Goal: Task Accomplishment & Management: Manage account settings

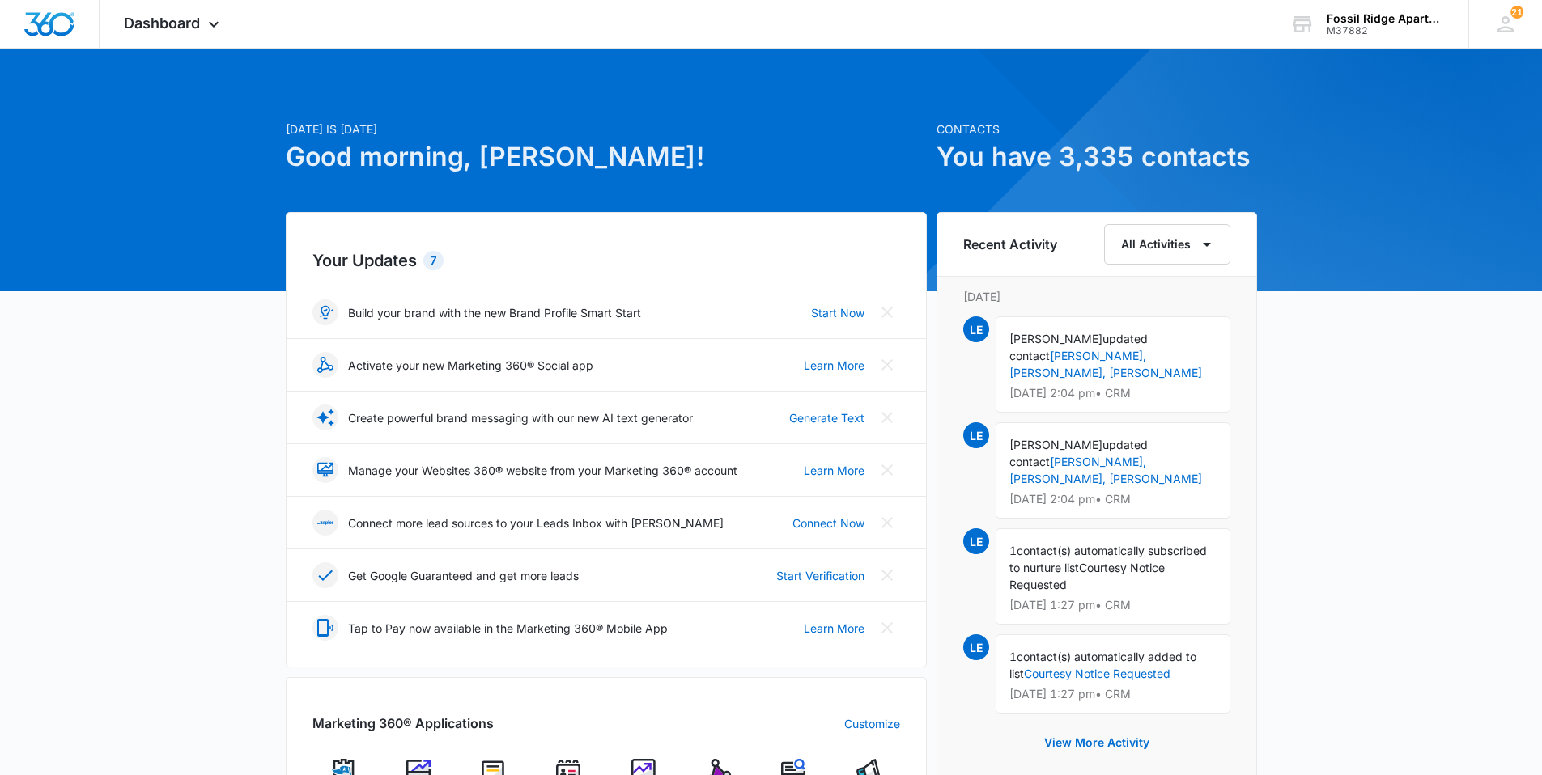
click at [569, 769] on img at bounding box center [568, 771] width 24 height 24
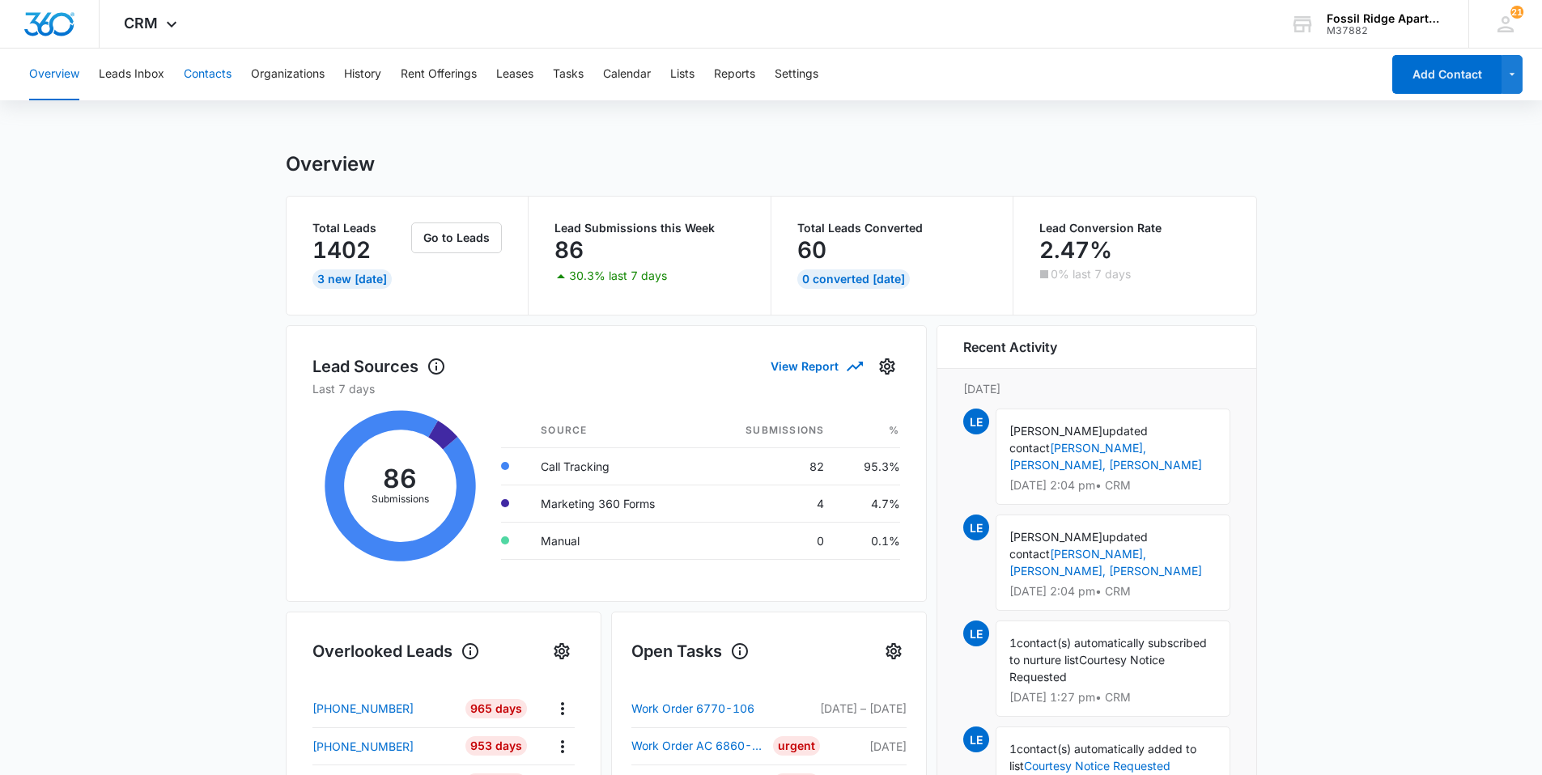
click at [210, 77] on button "Contacts" at bounding box center [208, 75] width 48 height 52
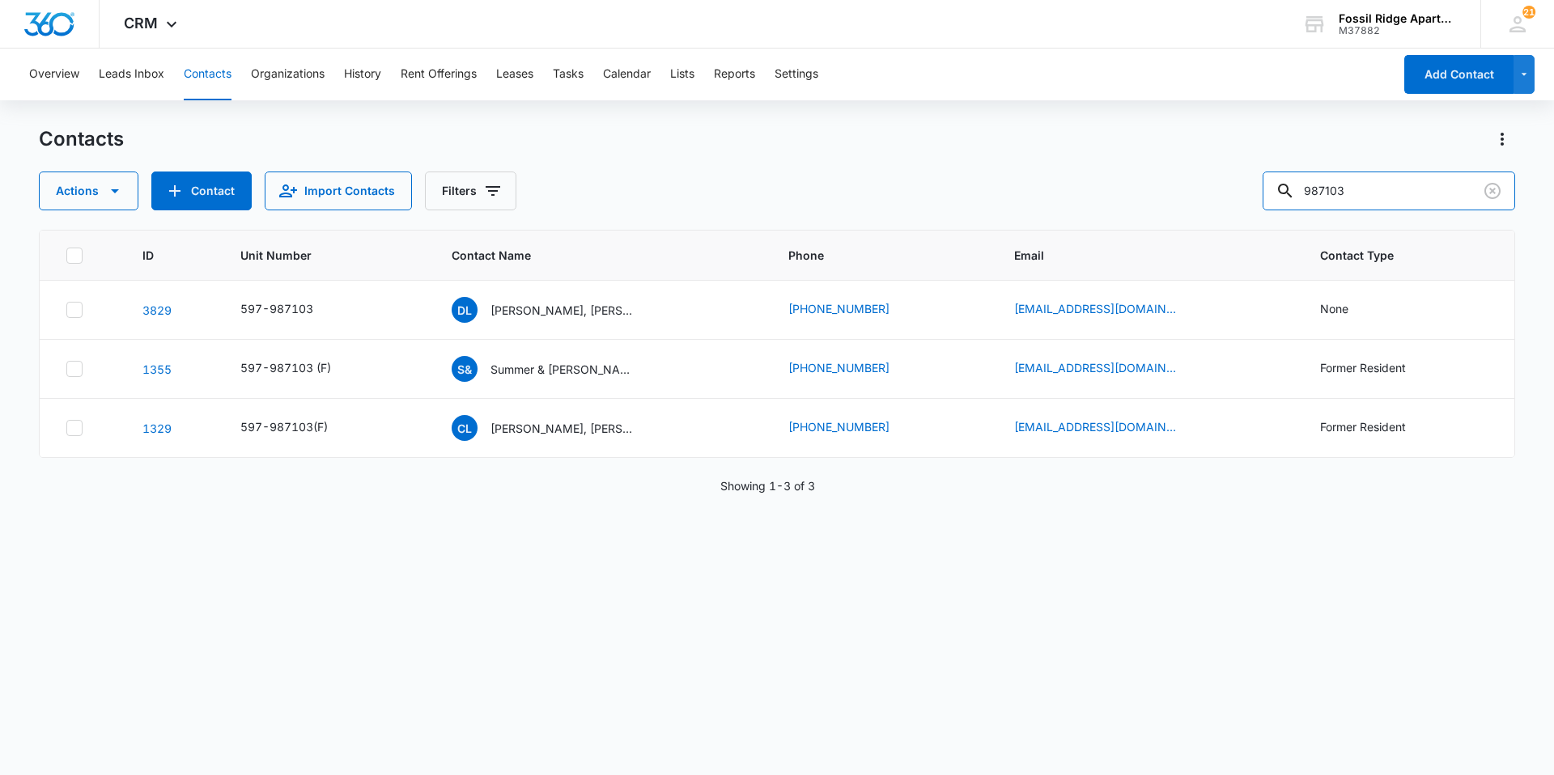
drag, startPoint x: 1367, startPoint y: 187, endPoint x: 1238, endPoint y: 231, distance: 136.2
click at [1224, 206] on div "Actions Contact Import Contacts Filters 987103" at bounding box center [777, 191] width 1476 height 39
type input "703103"
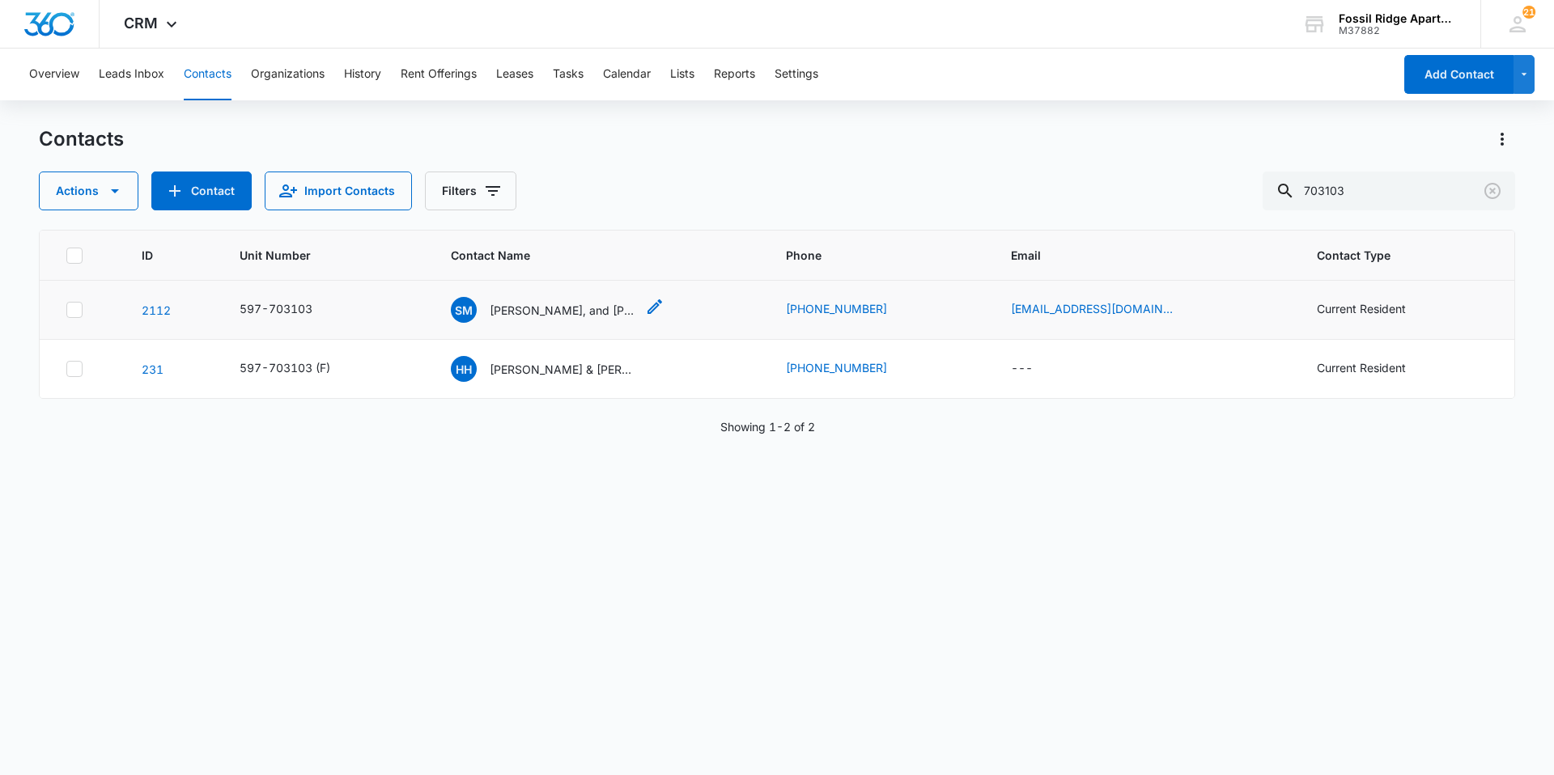
click at [520, 306] on p "[PERSON_NAME], and [PERSON_NAME] [PERSON_NAME]" at bounding box center [563, 310] width 146 height 17
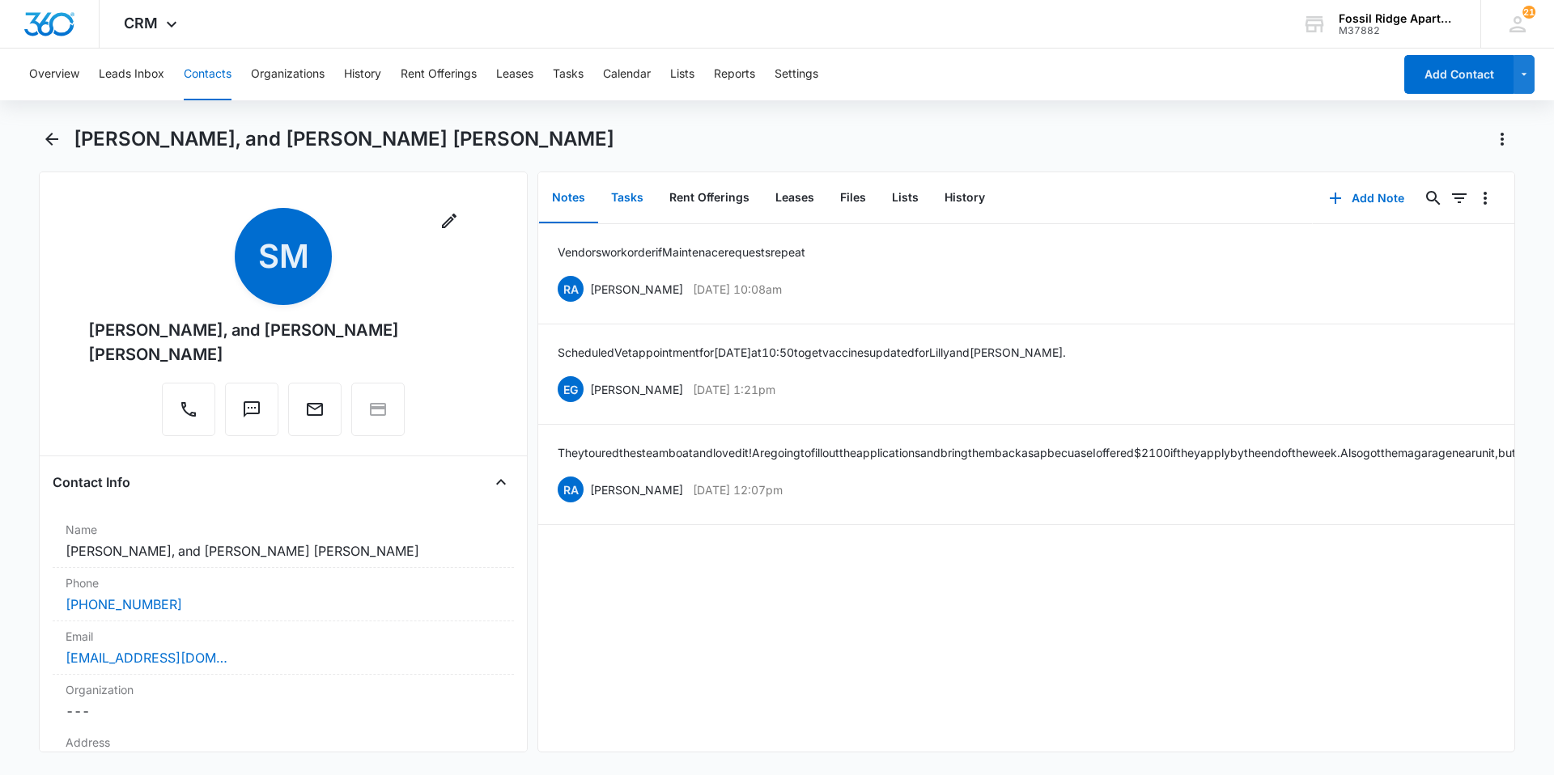
click at [630, 193] on button "Tasks" at bounding box center [627, 198] width 58 height 50
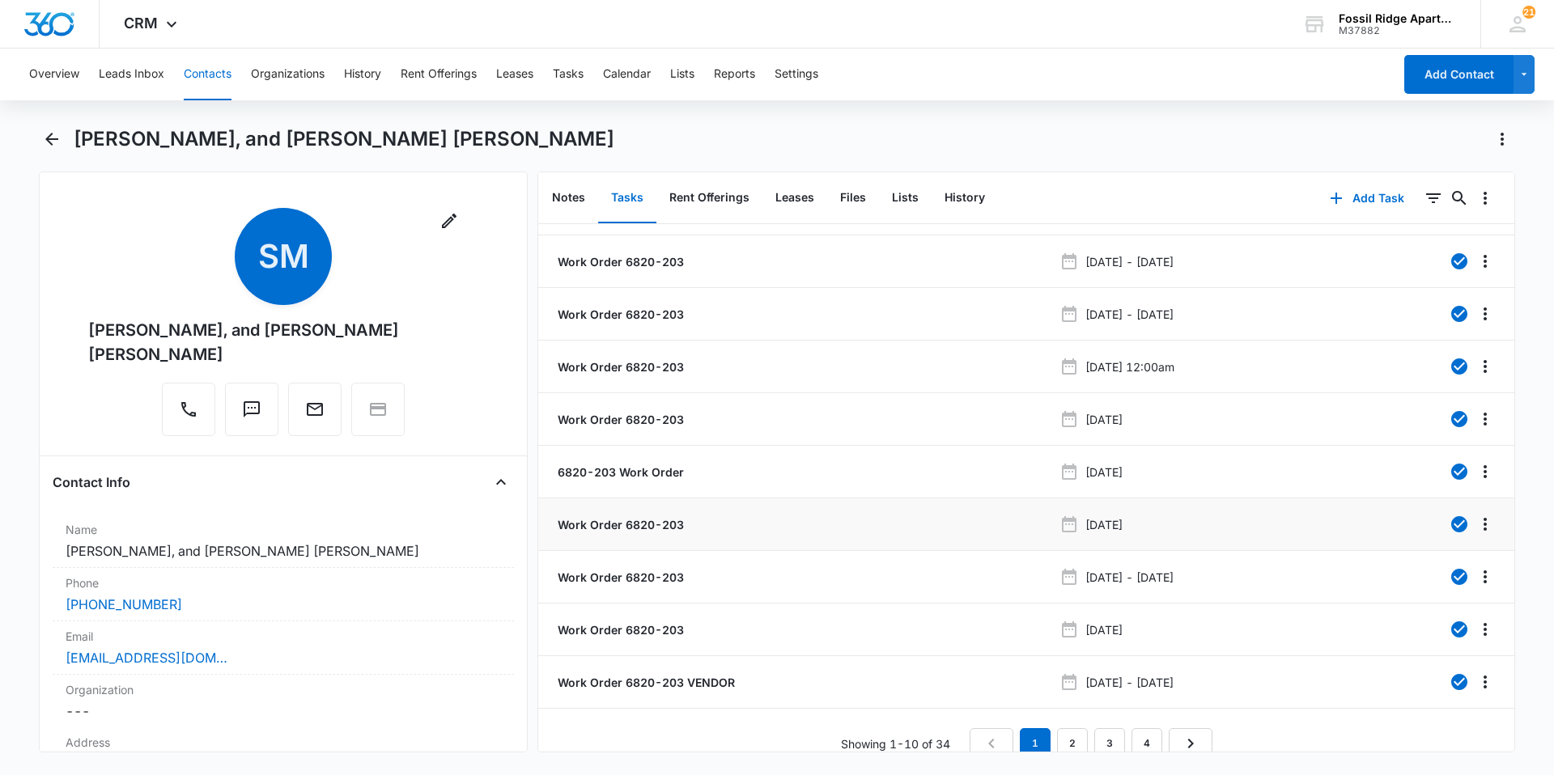
scroll to position [61, 0]
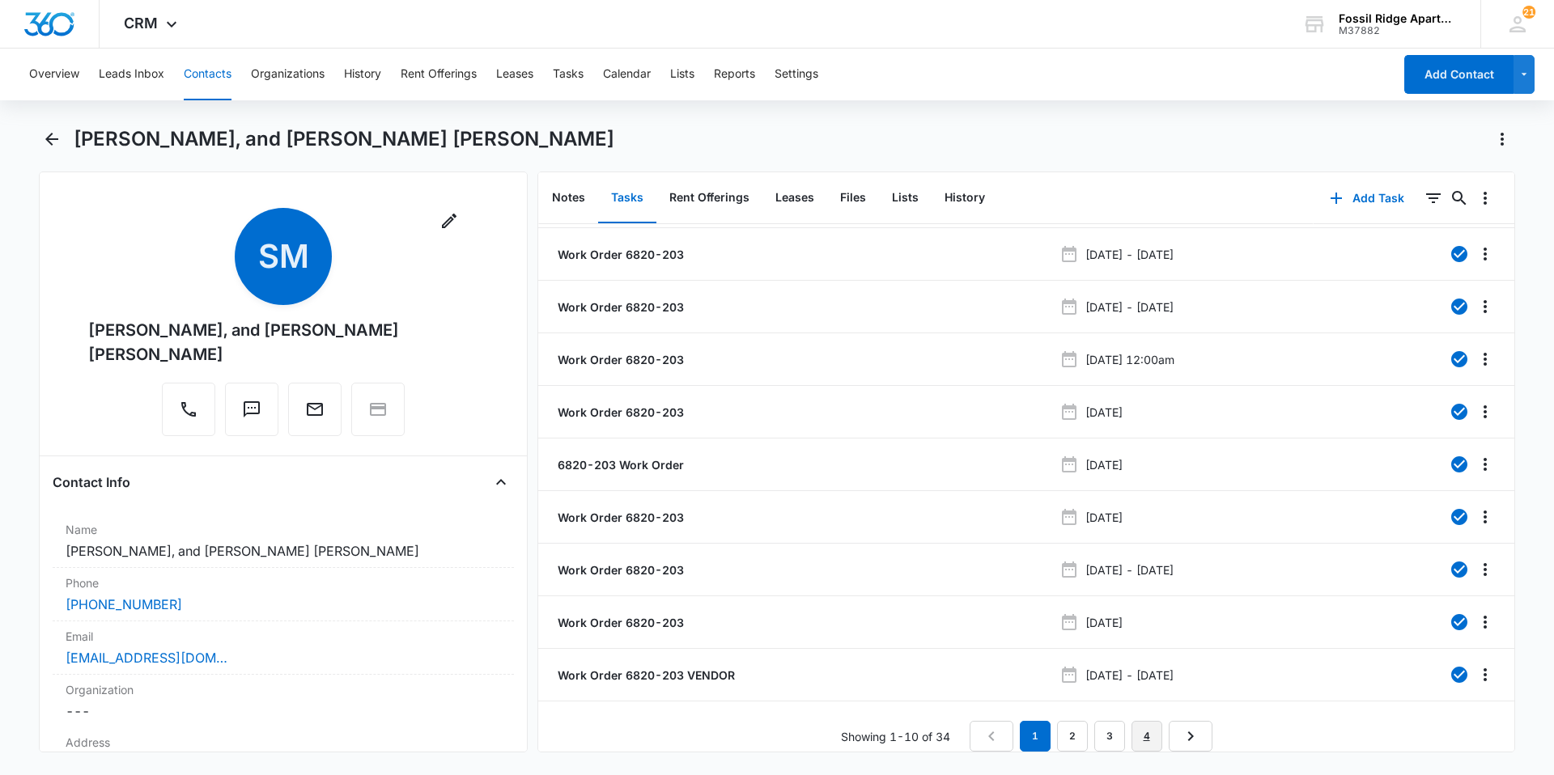
click at [1136, 721] on link "4" at bounding box center [1146, 736] width 31 height 31
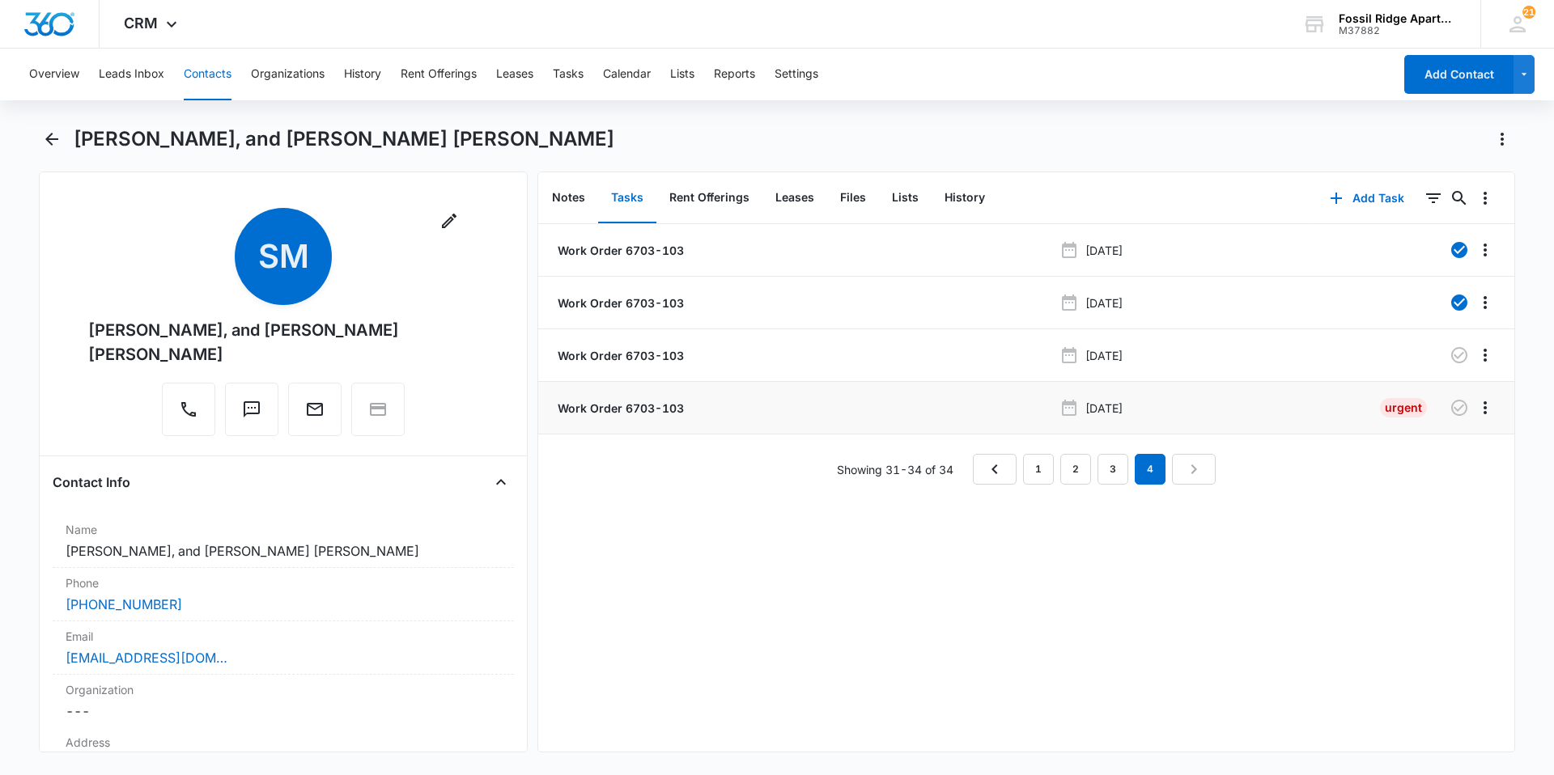
click at [609, 409] on p "Work Order 6703-103" at bounding box center [618, 408] width 129 height 17
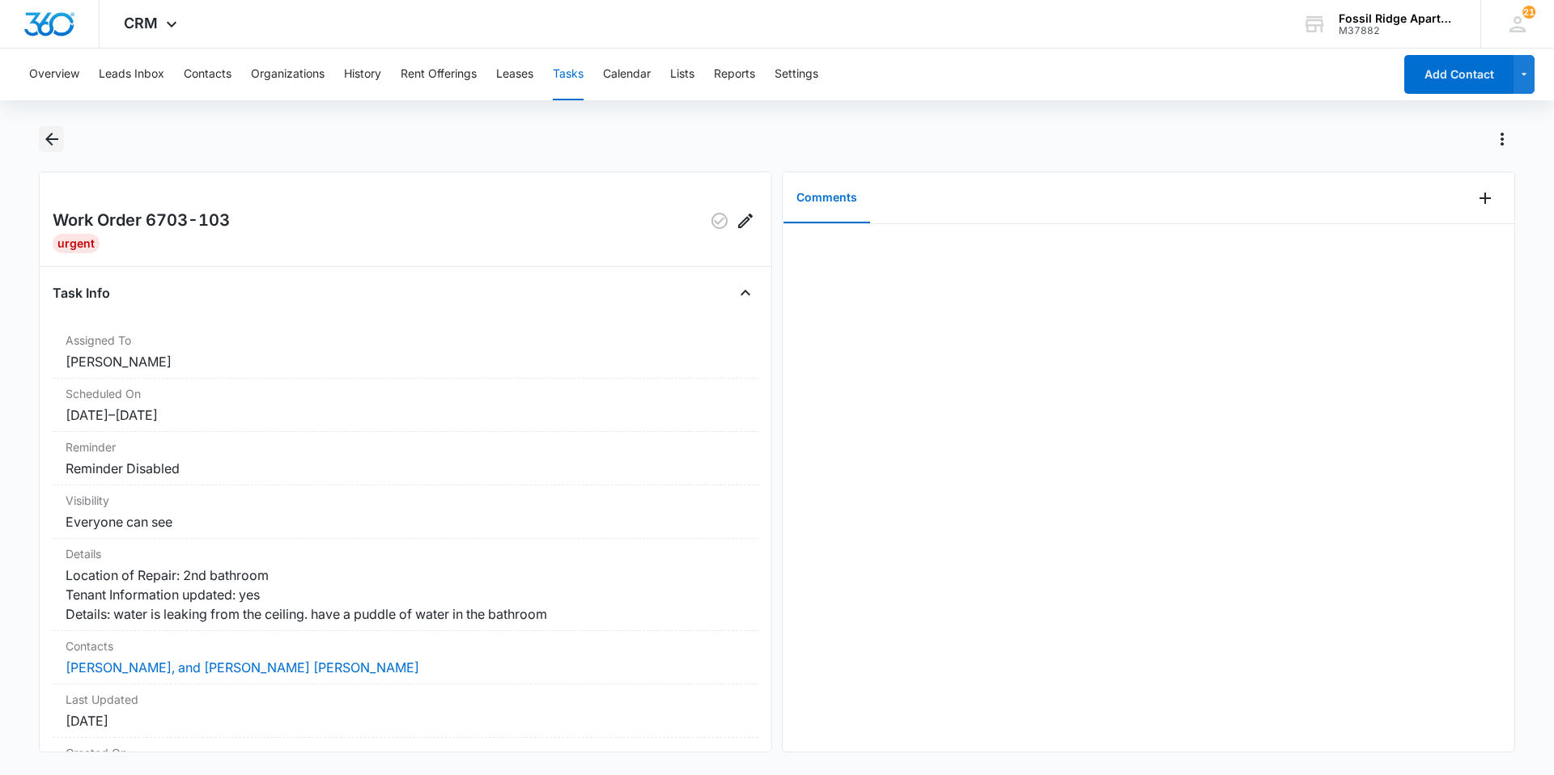
click at [53, 134] on icon "Back" at bounding box center [51, 138] width 19 height 19
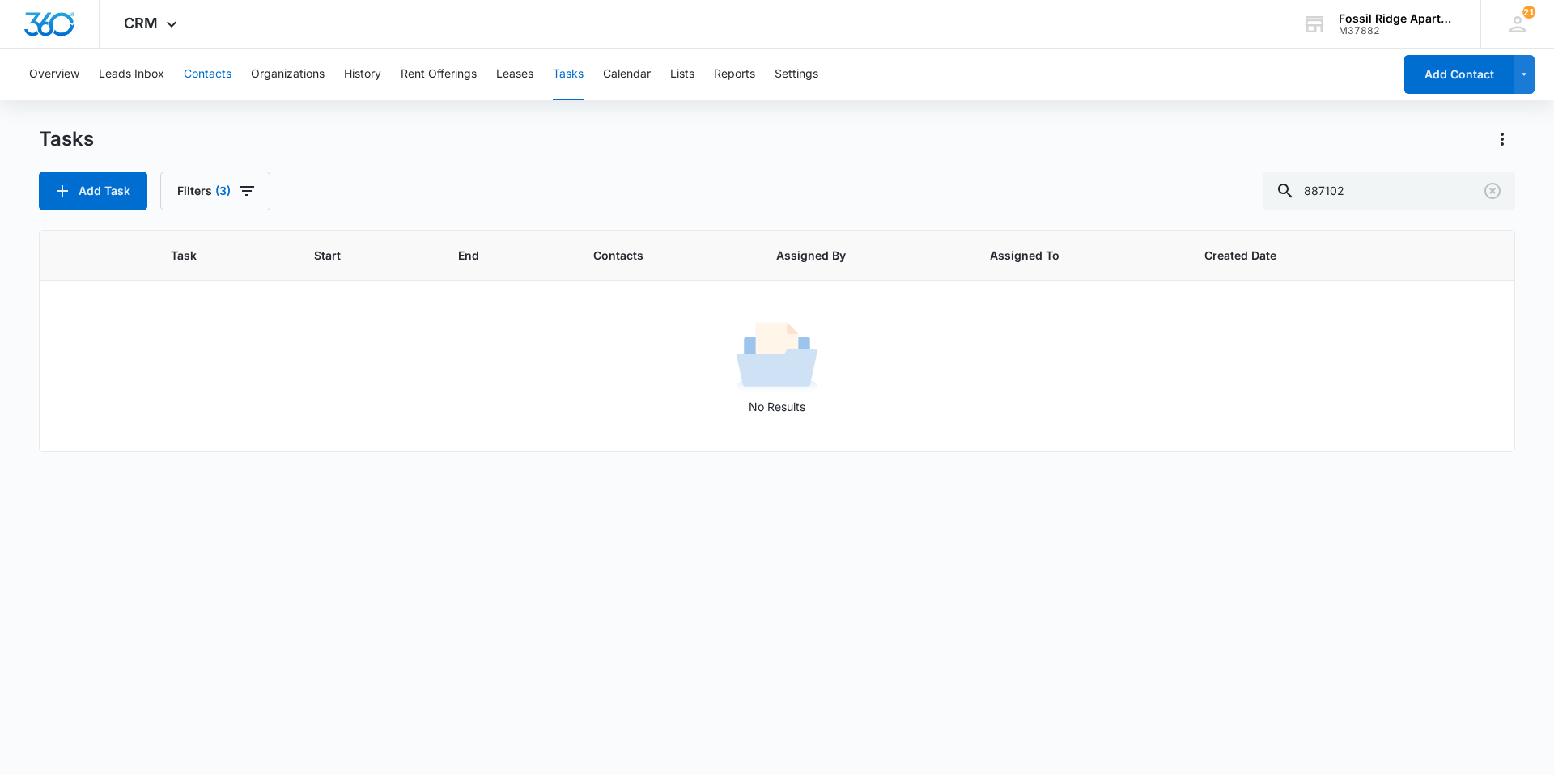
click at [206, 70] on button "Contacts" at bounding box center [208, 75] width 48 height 52
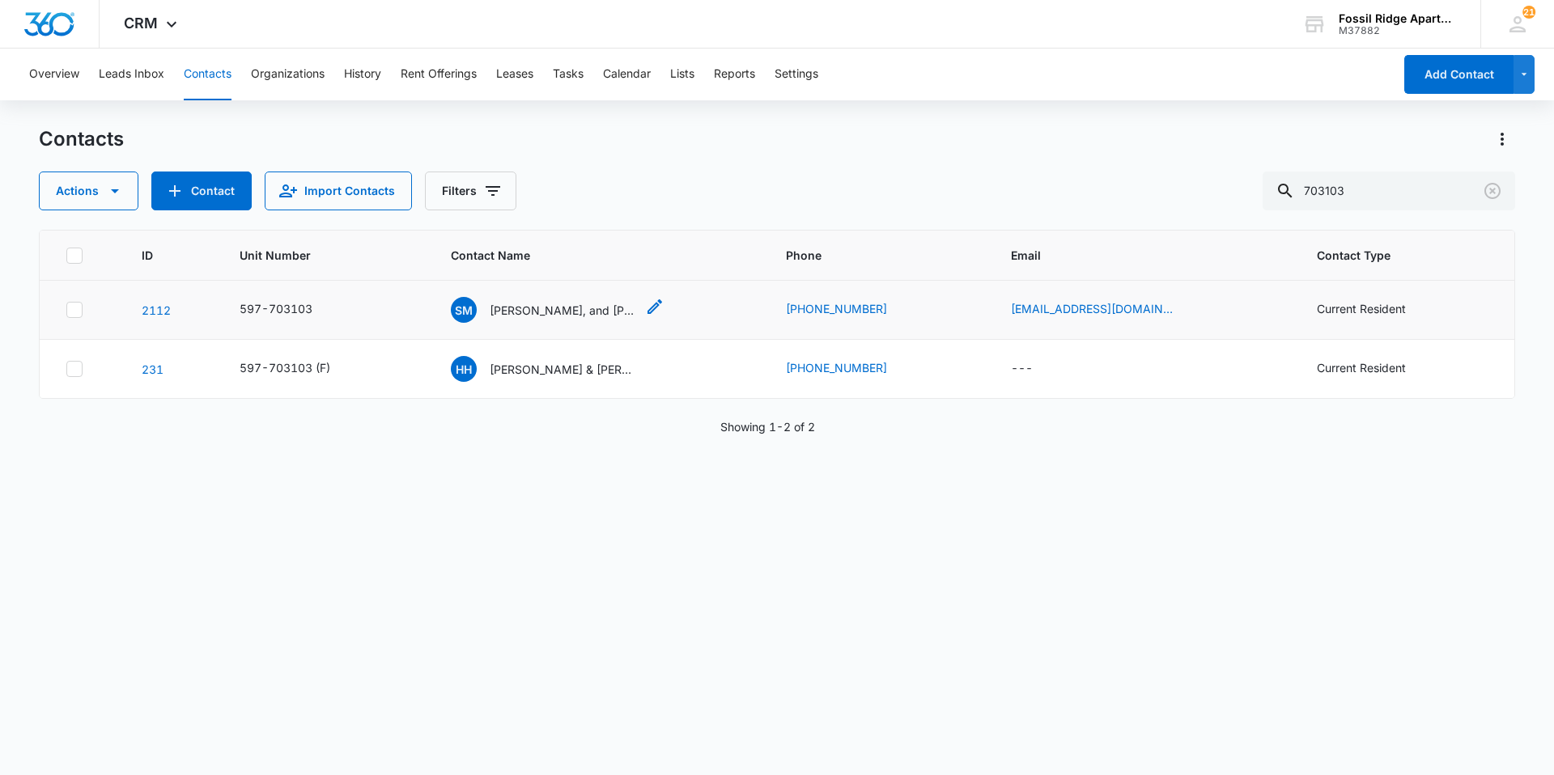
click at [534, 309] on p "[PERSON_NAME], and [PERSON_NAME] [PERSON_NAME]" at bounding box center [563, 310] width 146 height 17
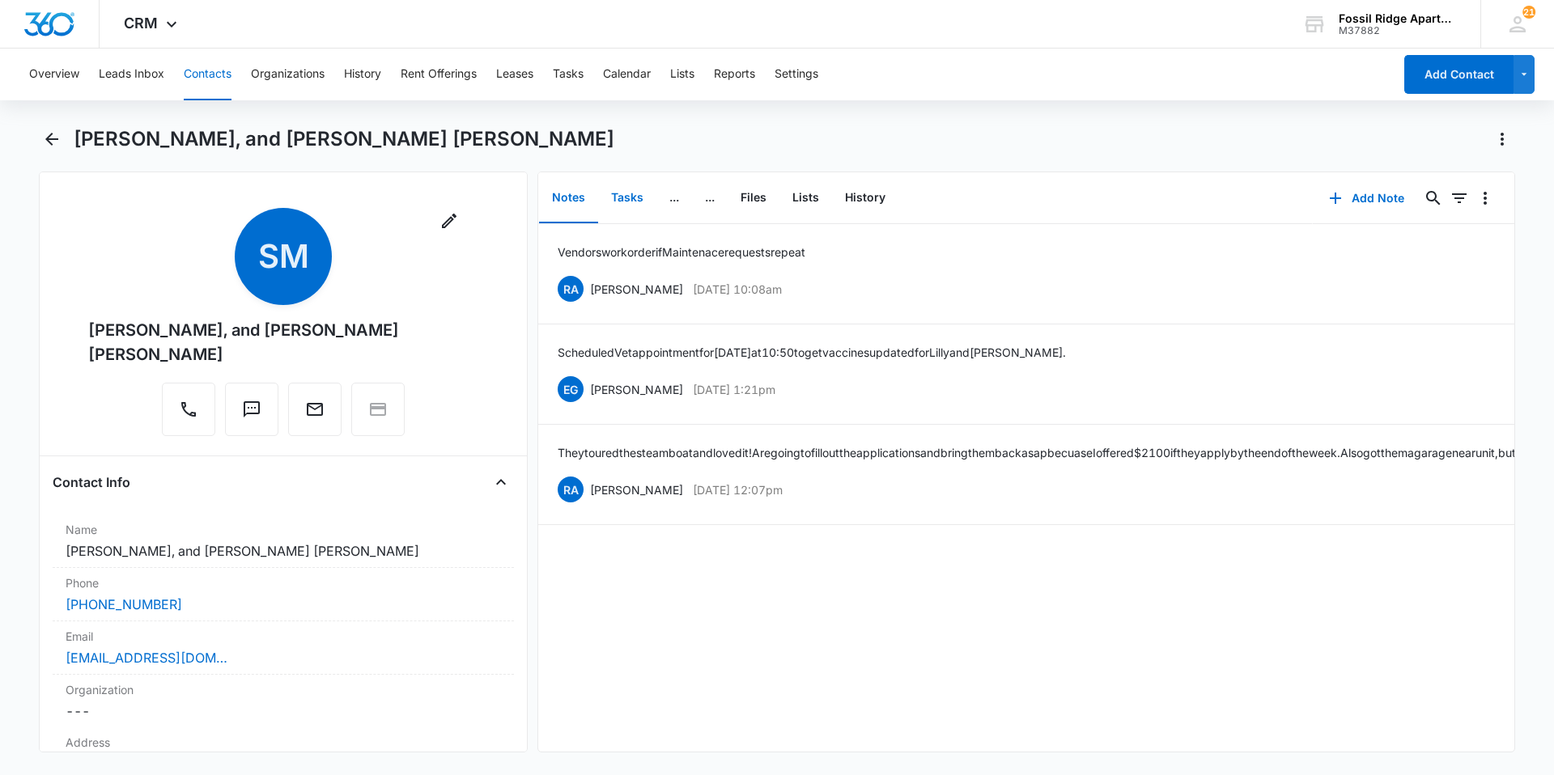
click at [624, 196] on button "Tasks" at bounding box center [627, 198] width 58 height 50
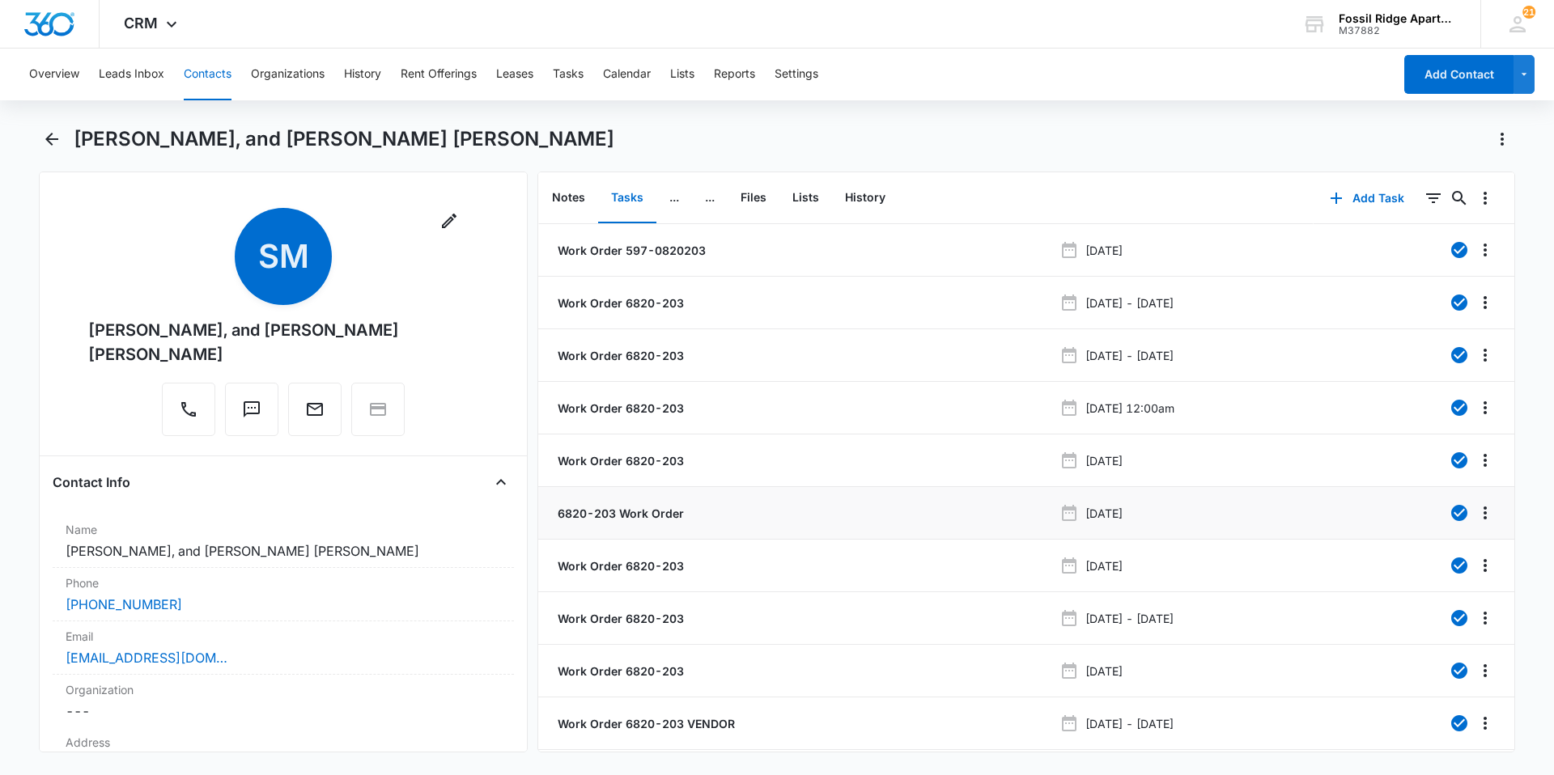
scroll to position [61, 0]
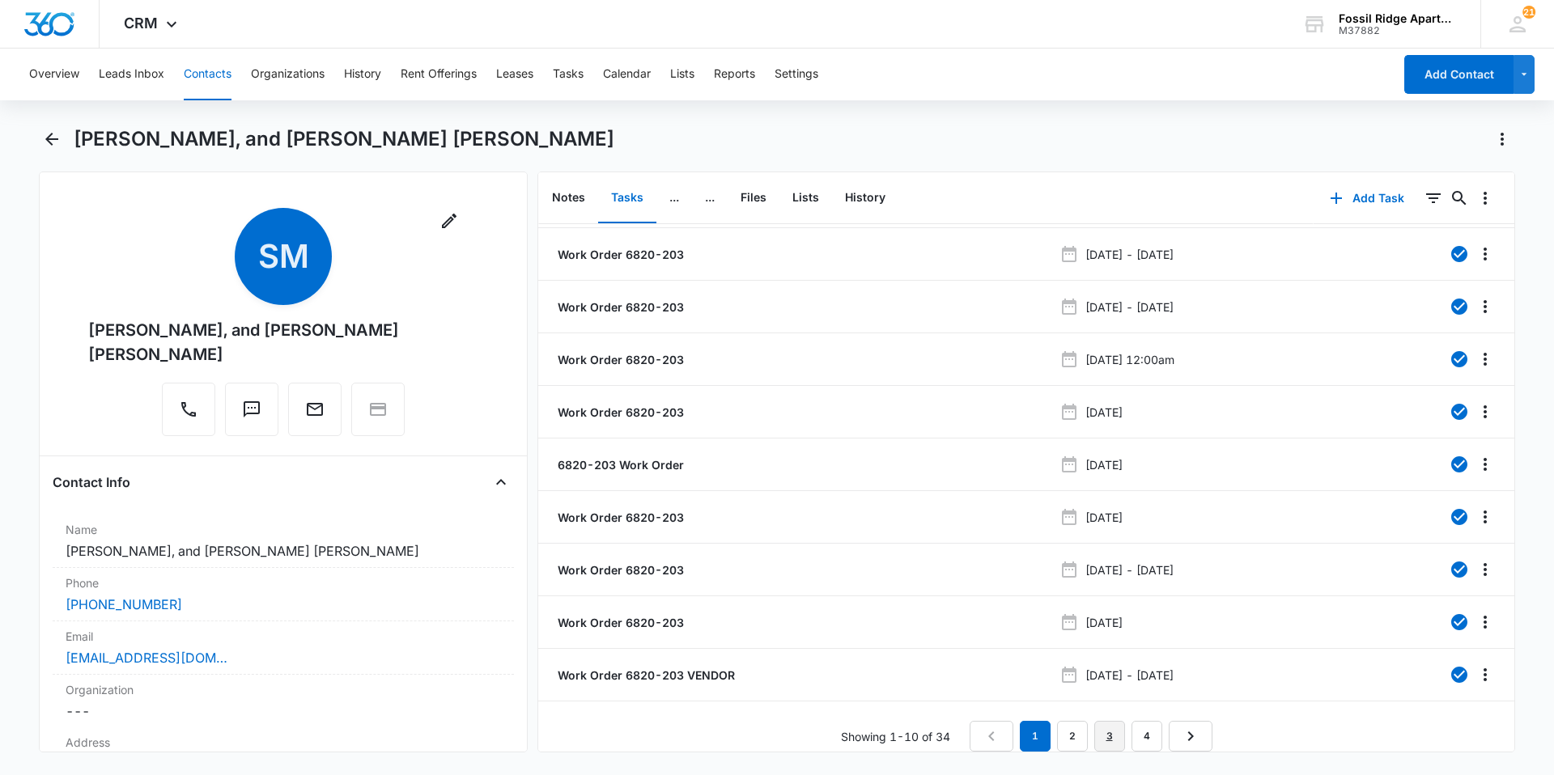
click at [1114, 721] on link "3" at bounding box center [1109, 736] width 31 height 31
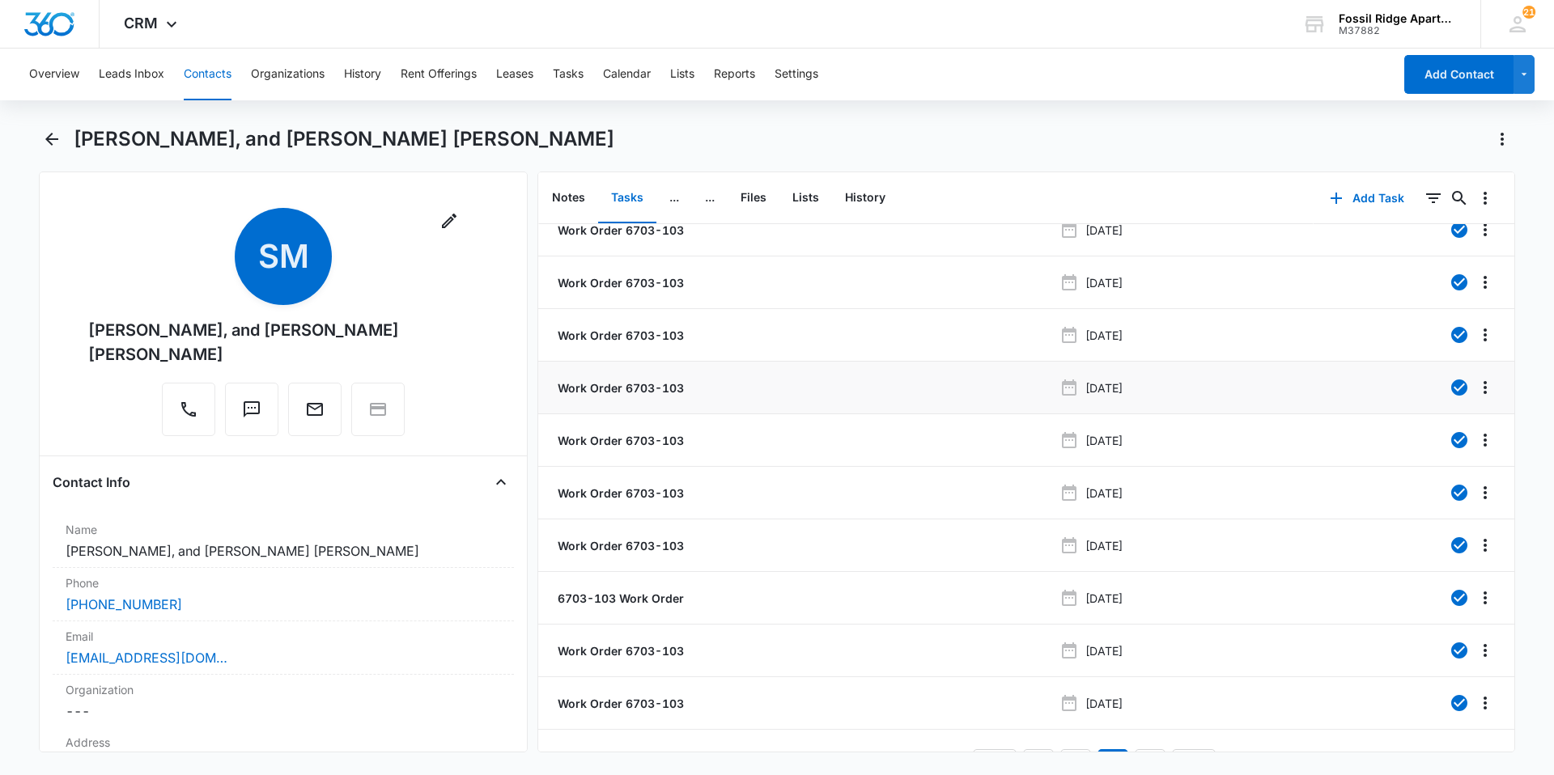
scroll to position [0, 0]
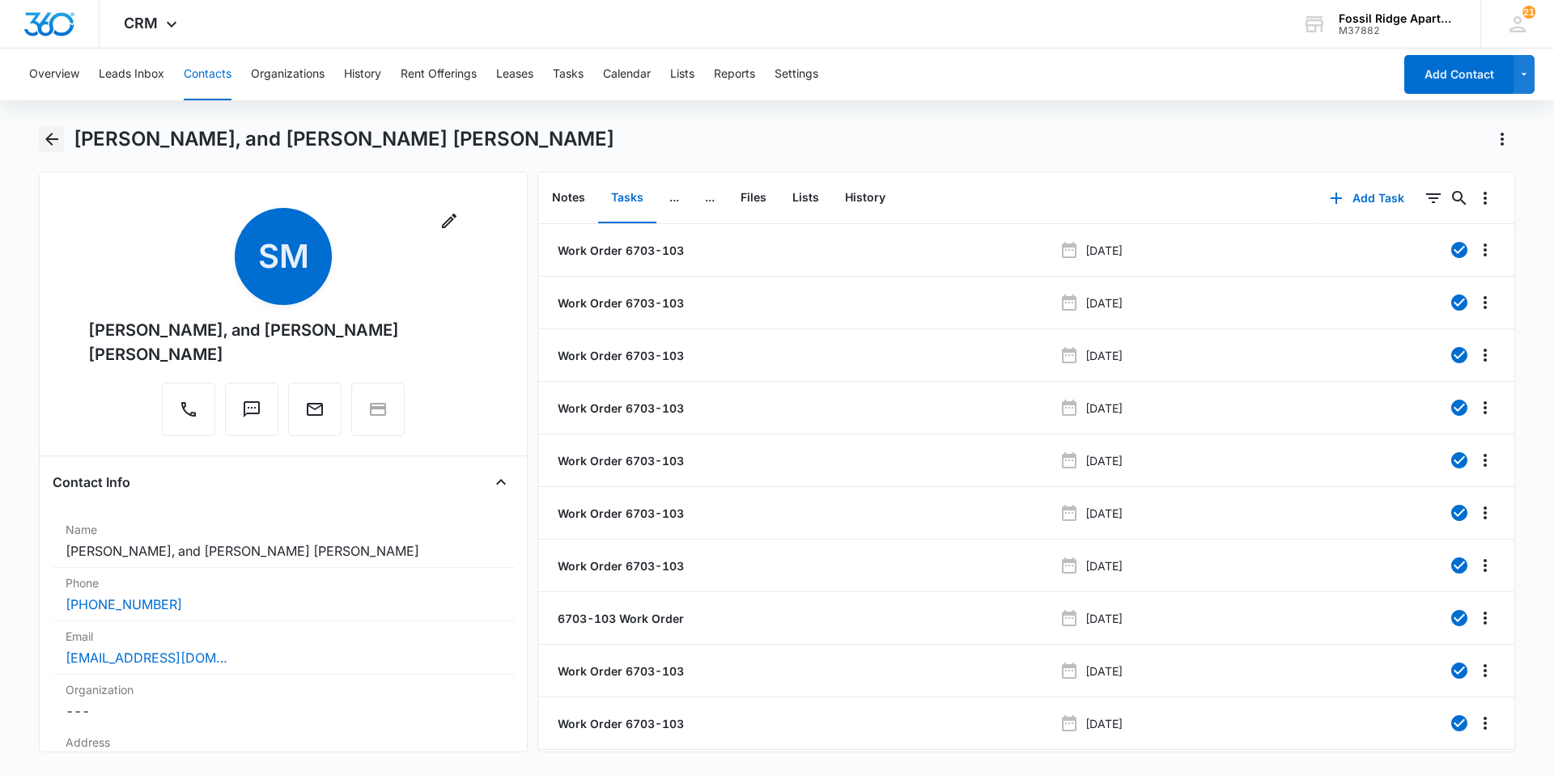
click at [52, 135] on icon "Back" at bounding box center [51, 138] width 19 height 19
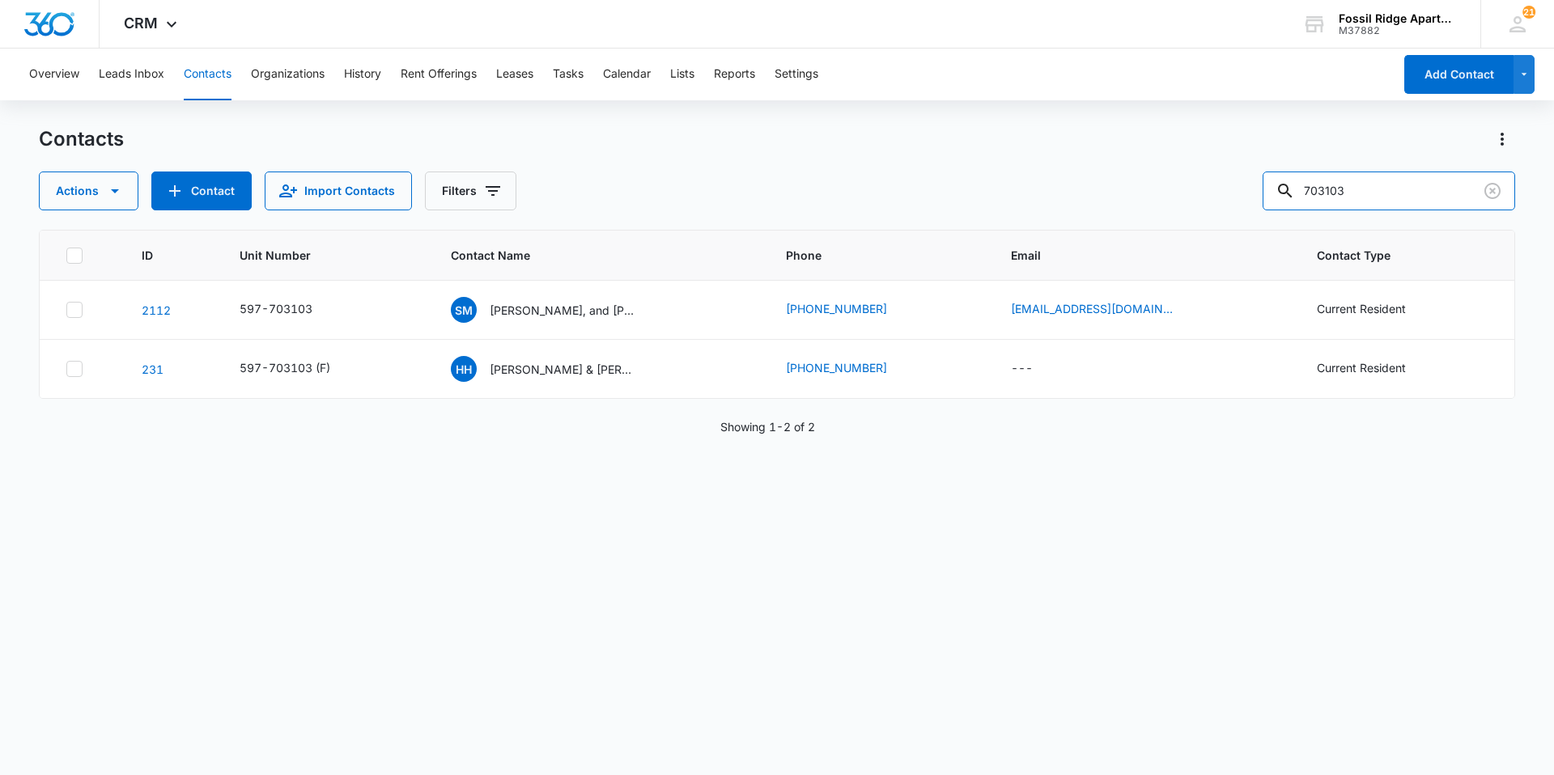
drag, startPoint x: 1374, startPoint y: 189, endPoint x: 1240, endPoint y: 209, distance: 135.7
click at [1240, 208] on div "Actions Contact Import Contacts Filters 703103" at bounding box center [777, 191] width 1476 height 39
type input "120203"
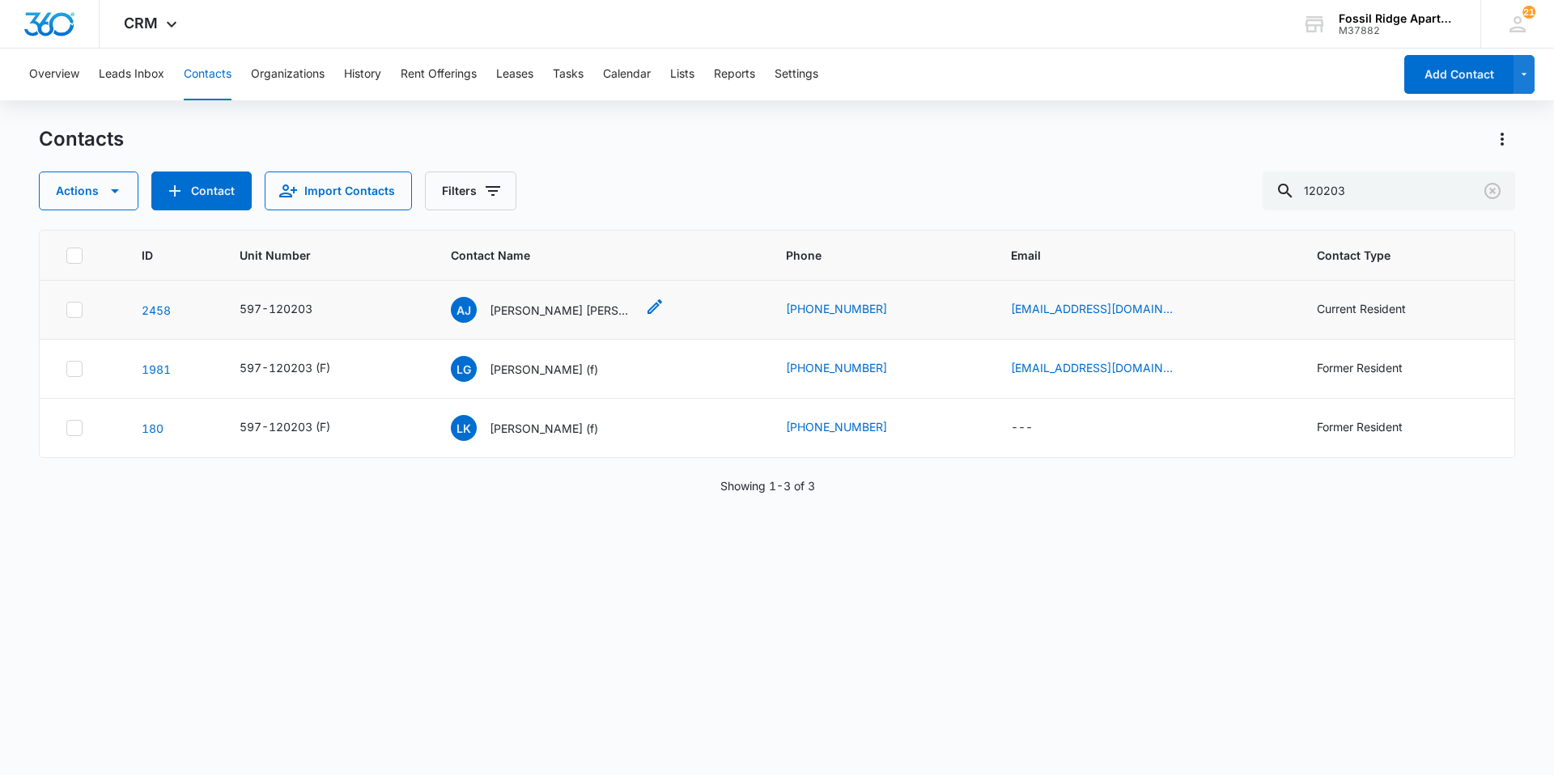
click at [541, 312] on p "[PERSON_NAME] [PERSON_NAME]" at bounding box center [563, 310] width 146 height 17
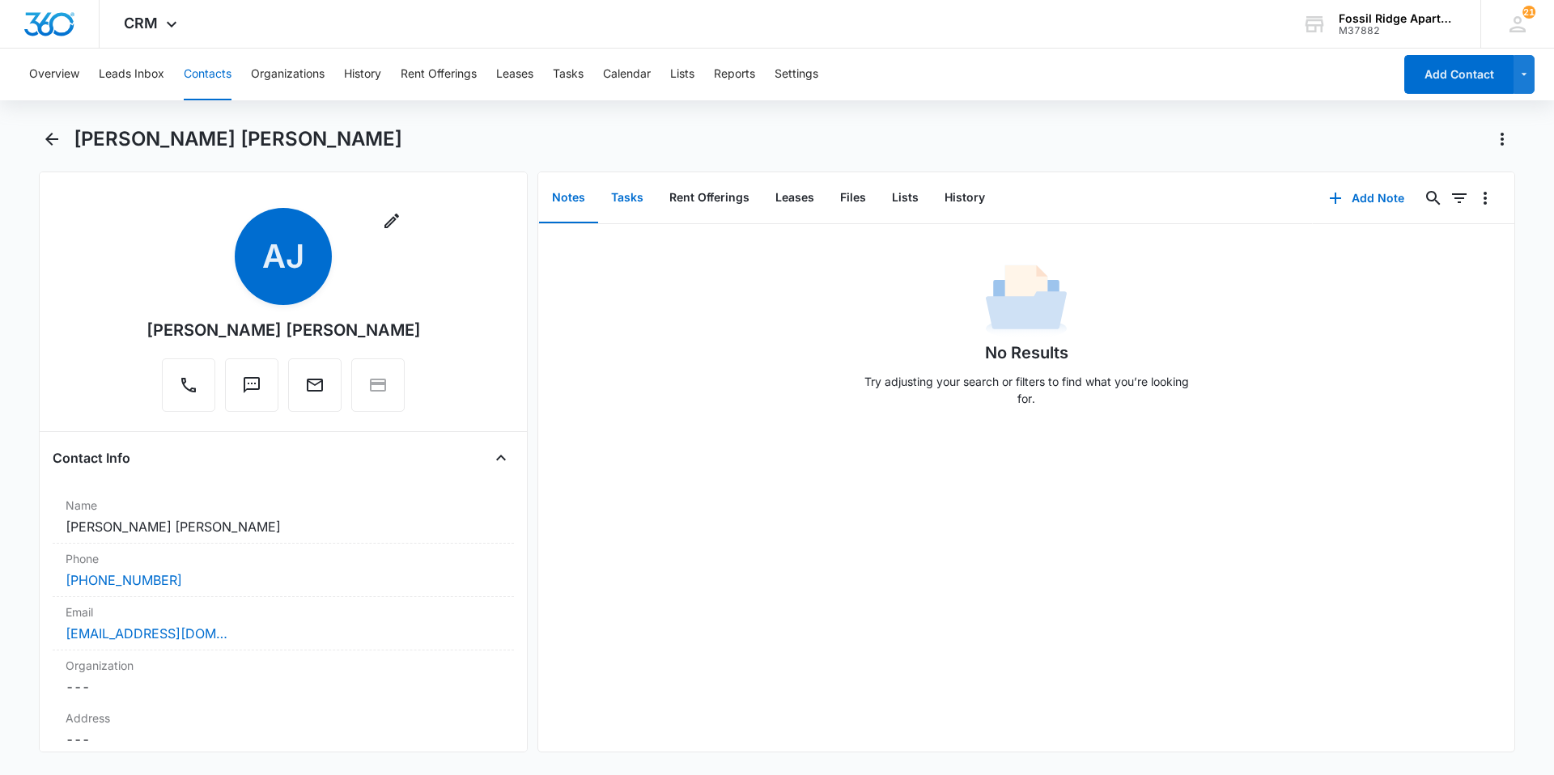
click at [618, 196] on button "Tasks" at bounding box center [627, 198] width 58 height 50
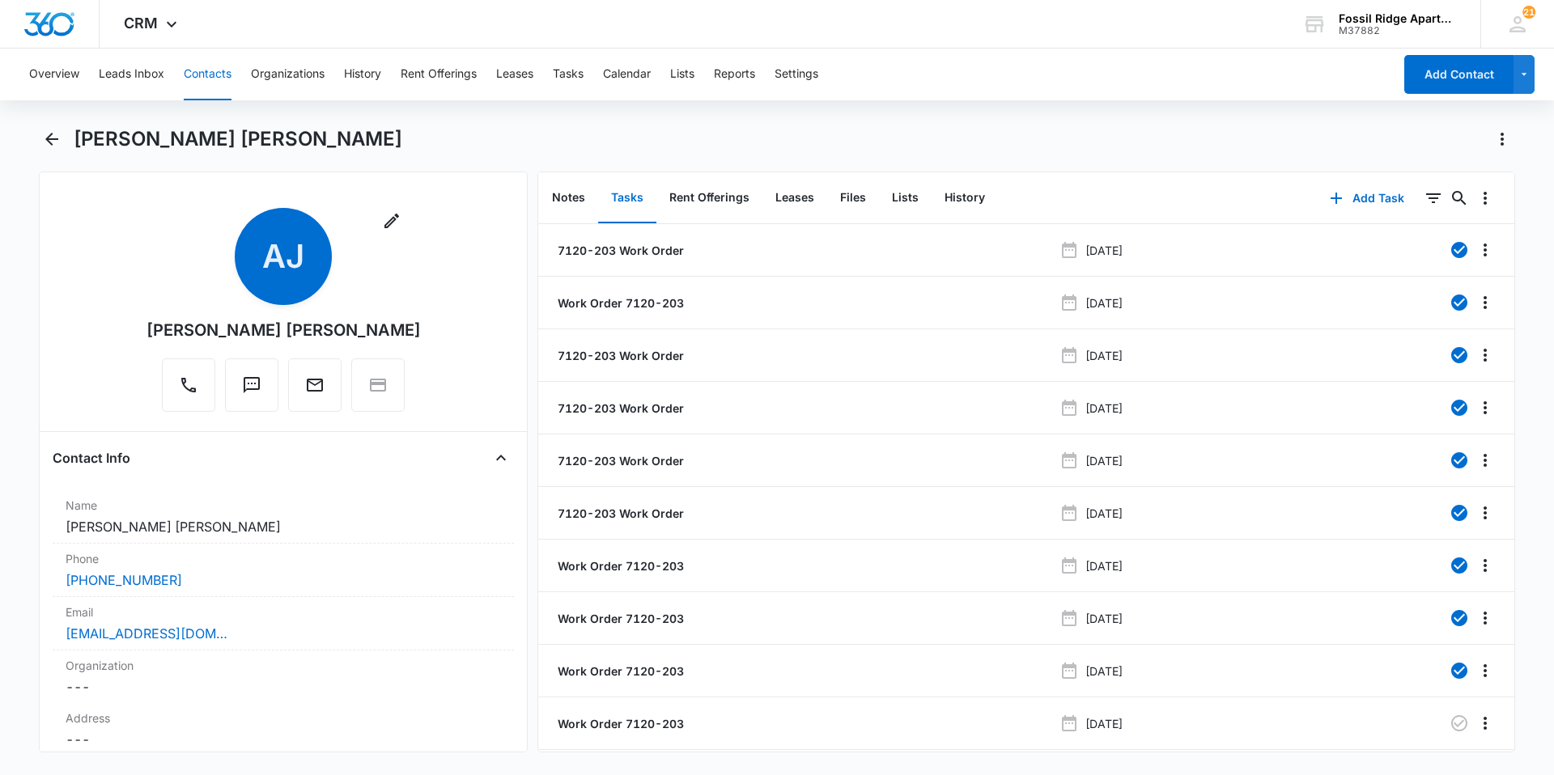
scroll to position [47, 0]
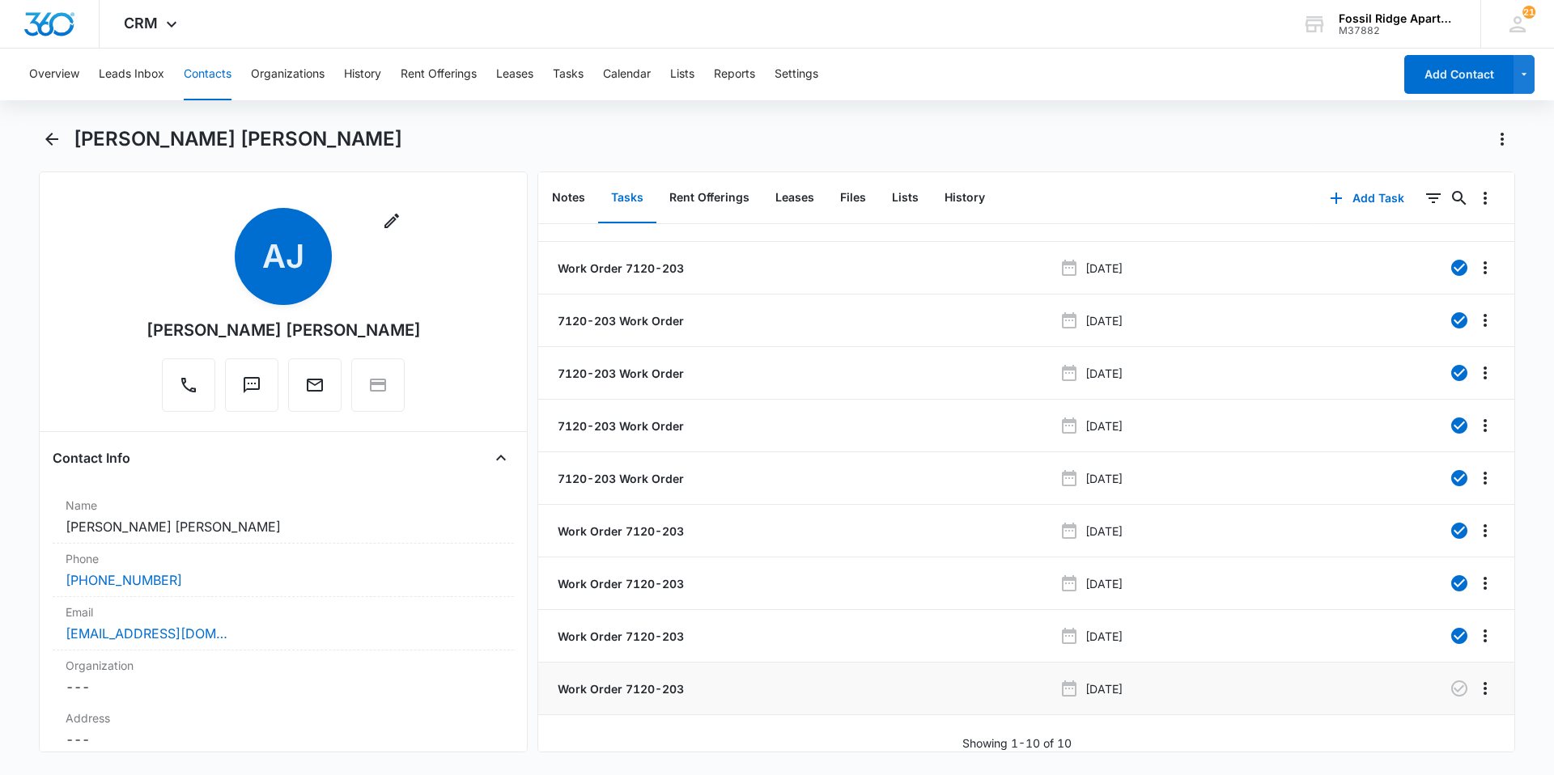
click at [620, 681] on p "Work Order 7120-203" at bounding box center [618, 689] width 129 height 17
